Goal: Transaction & Acquisition: Purchase product/service

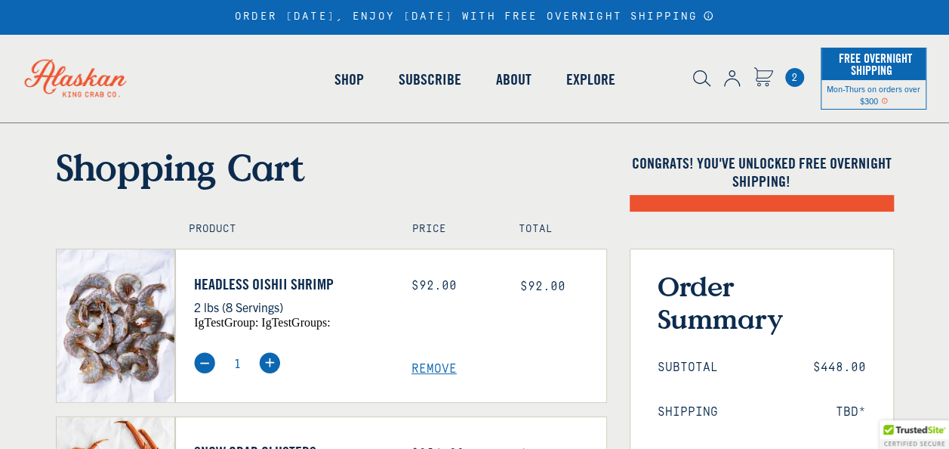
select select "40826420691023"
click at [432, 370] on span "Remove" at bounding box center [509, 369] width 195 height 14
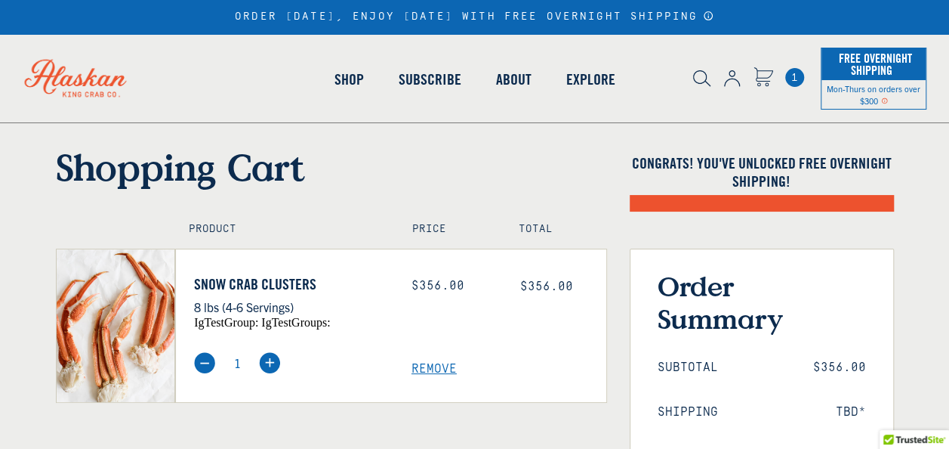
select select "40826420691023"
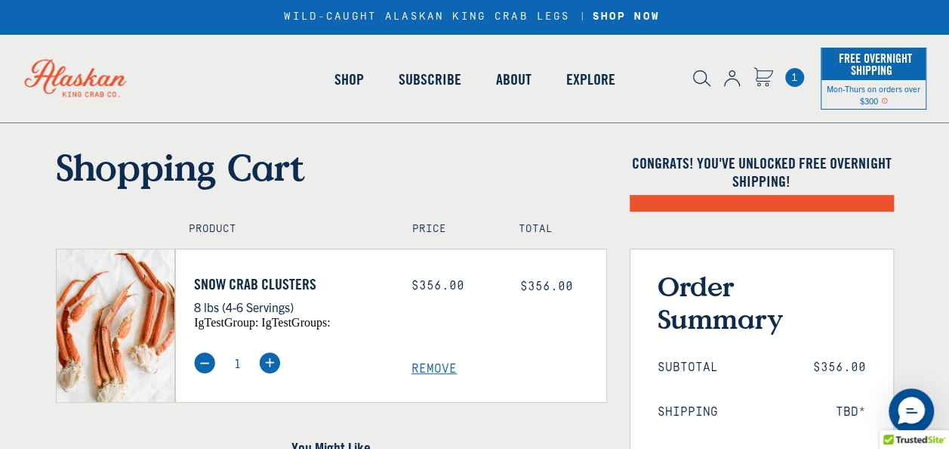
click at [273, 262] on div "Snow Crab Clusters 8 lbs (4-6 Servings) igTestGroup: igTestGroups: Price: $356.…" at bounding box center [390, 325] width 431 height 154
click at [267, 360] on img at bounding box center [269, 362] width 21 height 21
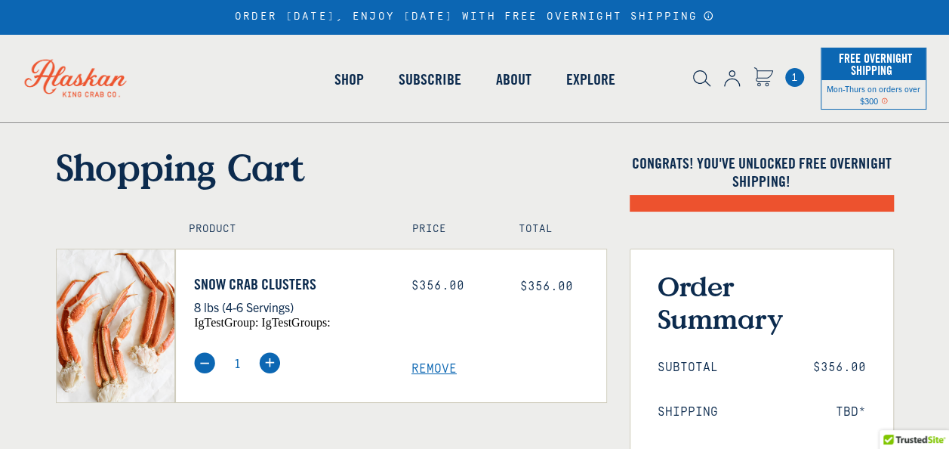
click at [763, 72] on icon "Cart" at bounding box center [764, 75] width 18 height 14
select select "40826420691023"
click at [266, 361] on img at bounding box center [269, 362] width 21 height 21
type input "2"
select select "40826420691023"
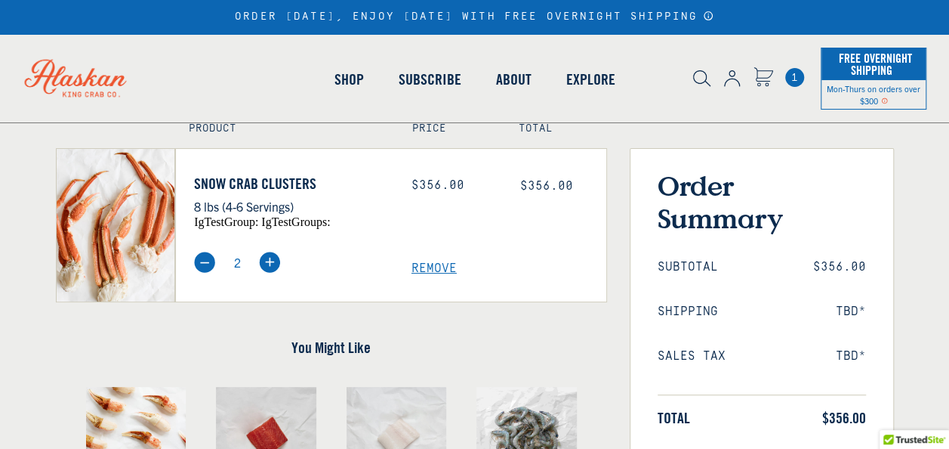
scroll to position [201, 0]
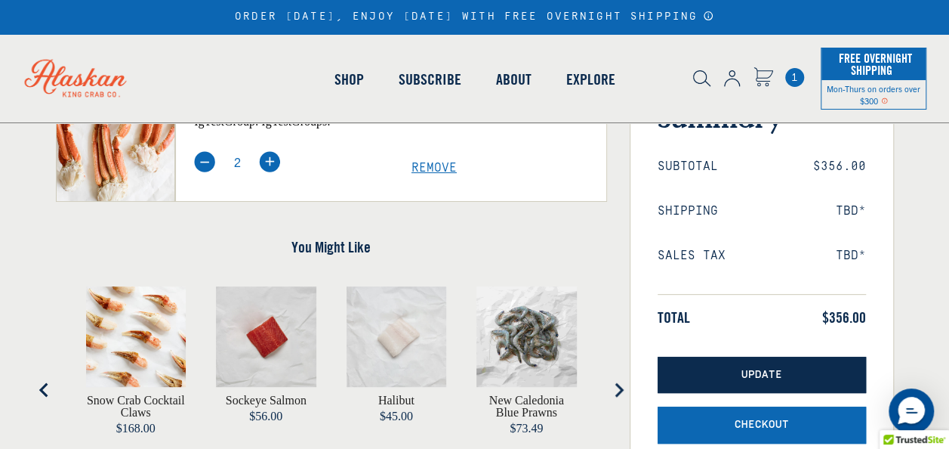
click at [736, 370] on button "Update" at bounding box center [762, 375] width 208 height 37
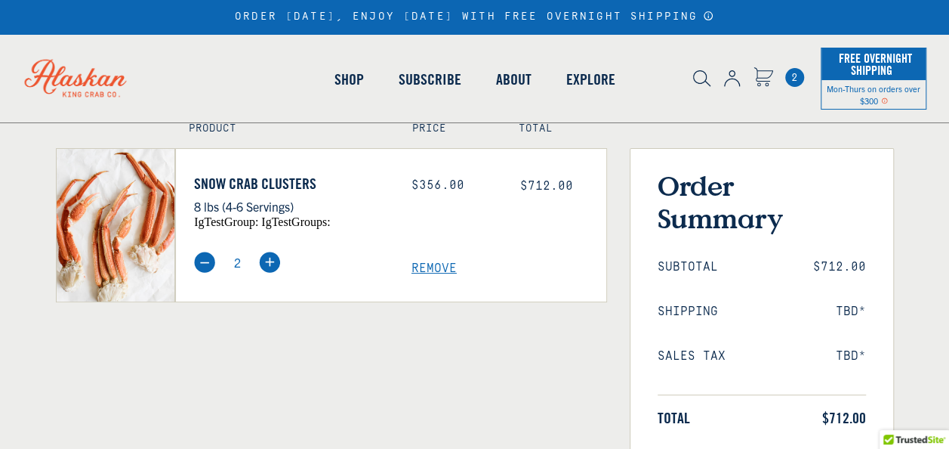
select select "40826420691023"
